Goal: Book appointment/travel/reservation

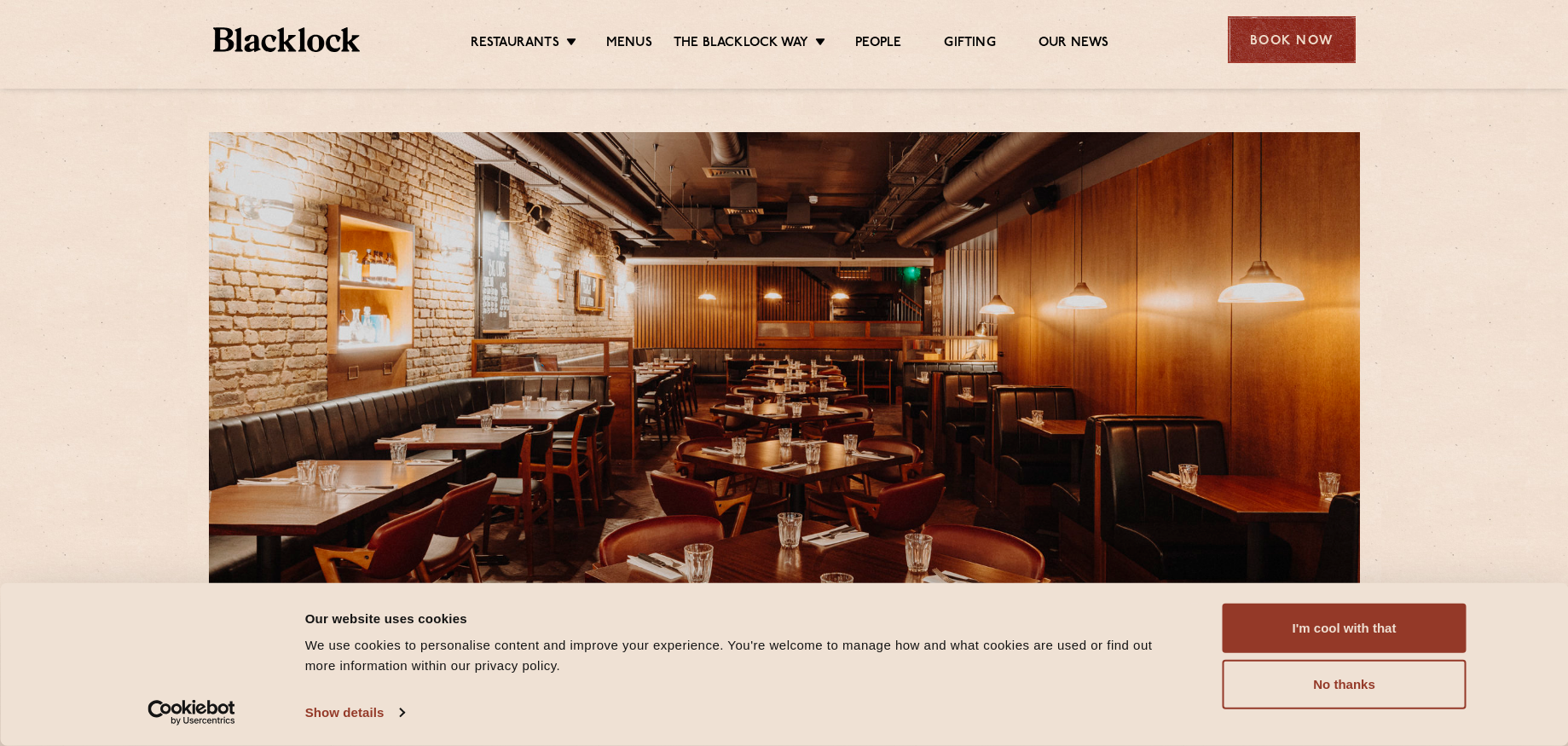
click at [1280, 44] on div "Book Now" at bounding box center [1291, 40] width 128 height 47
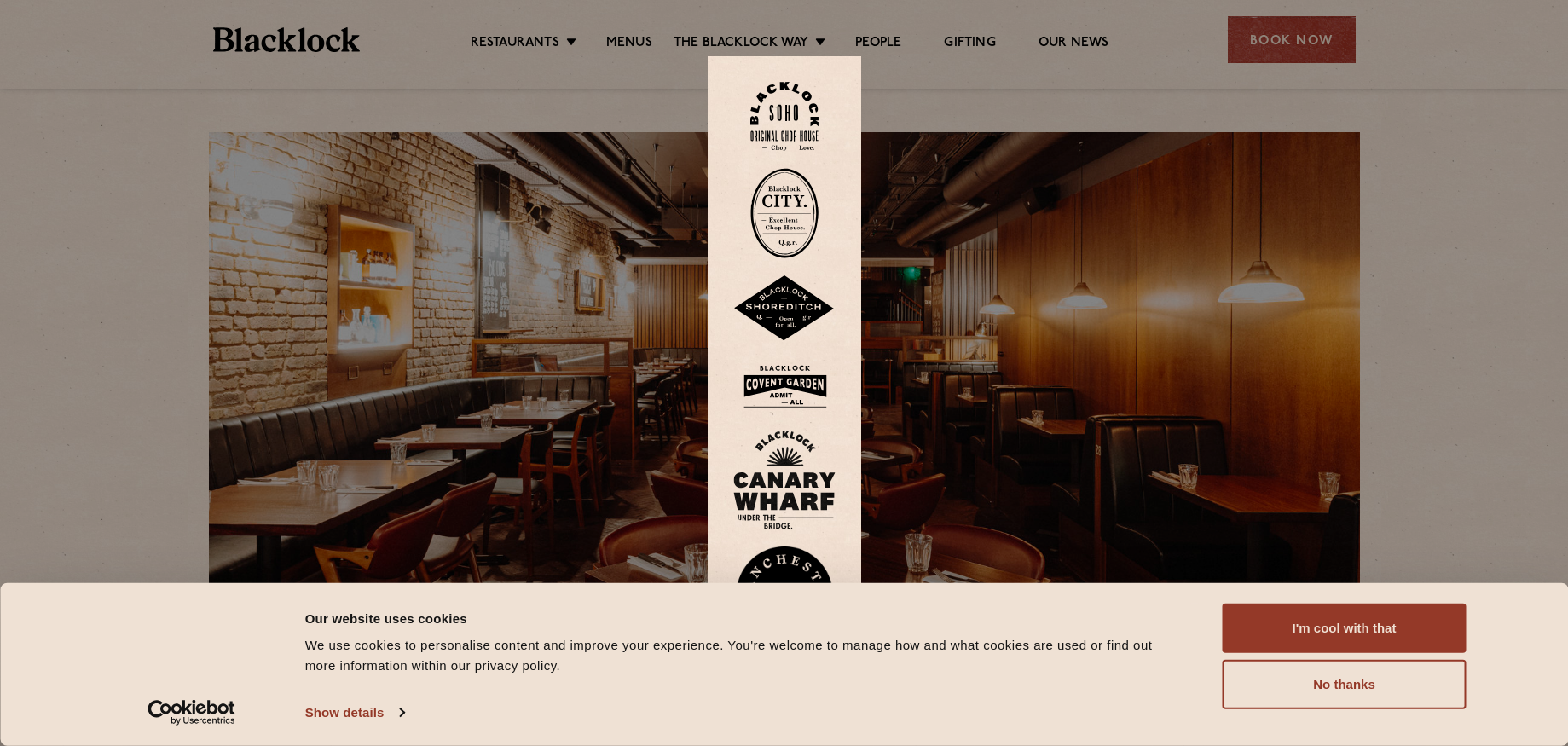
click at [807, 381] on img at bounding box center [784, 386] width 103 height 55
